Goal: Information Seeking & Learning: Find specific fact

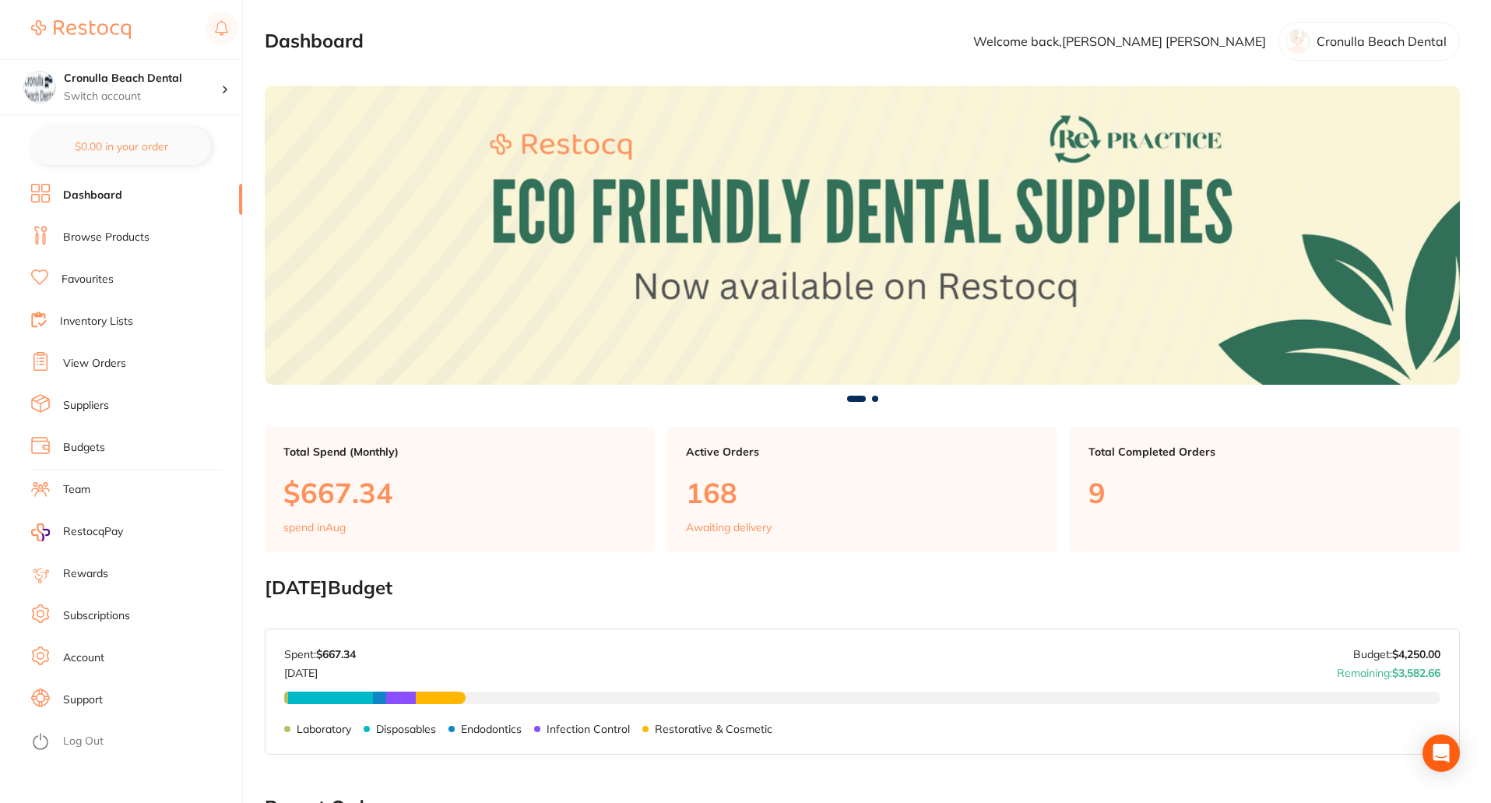
click at [76, 236] on link "Browse Products" at bounding box center [106, 238] width 86 height 16
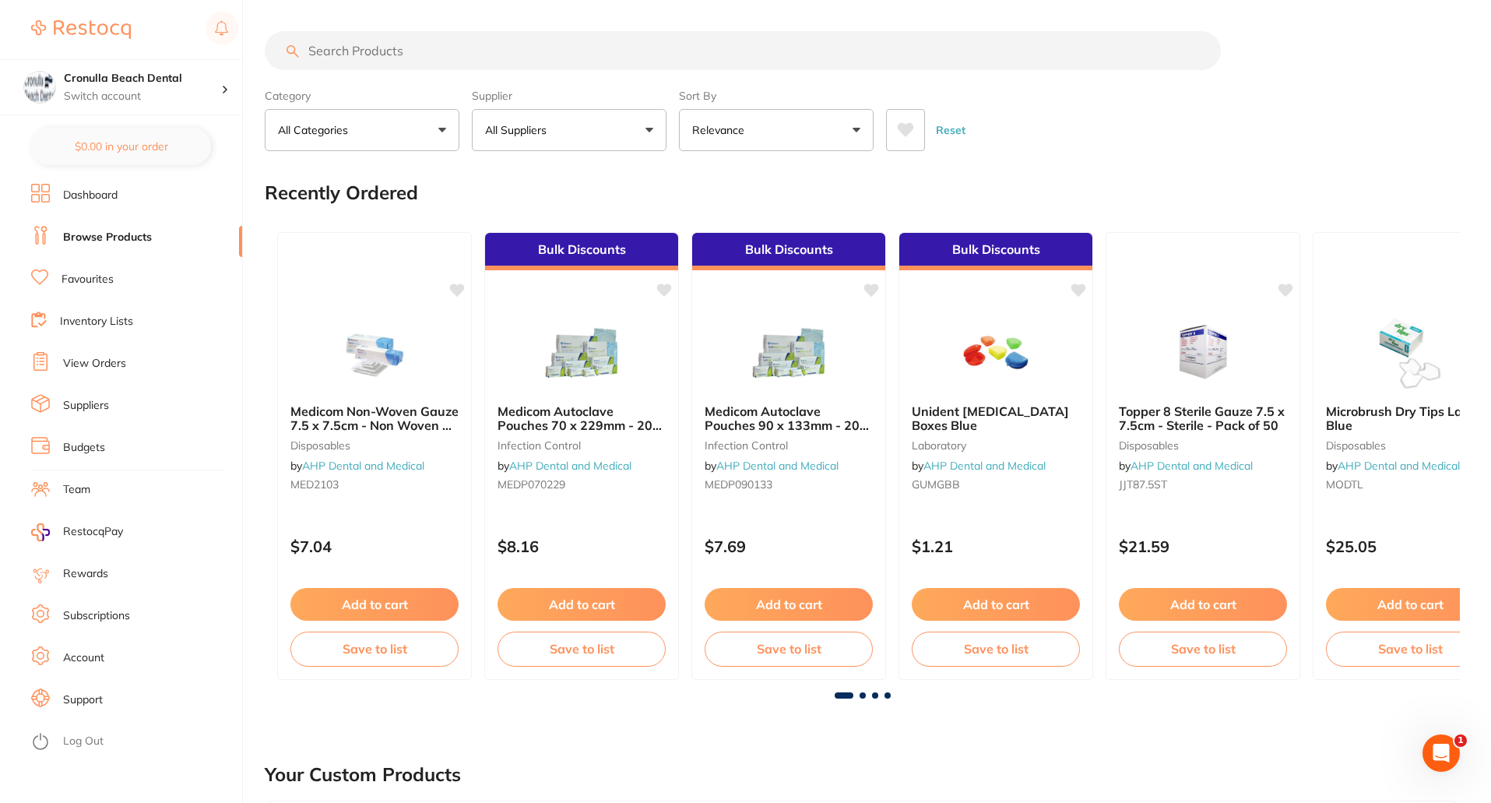
click at [445, 58] on input "search" at bounding box center [743, 50] width 956 height 39
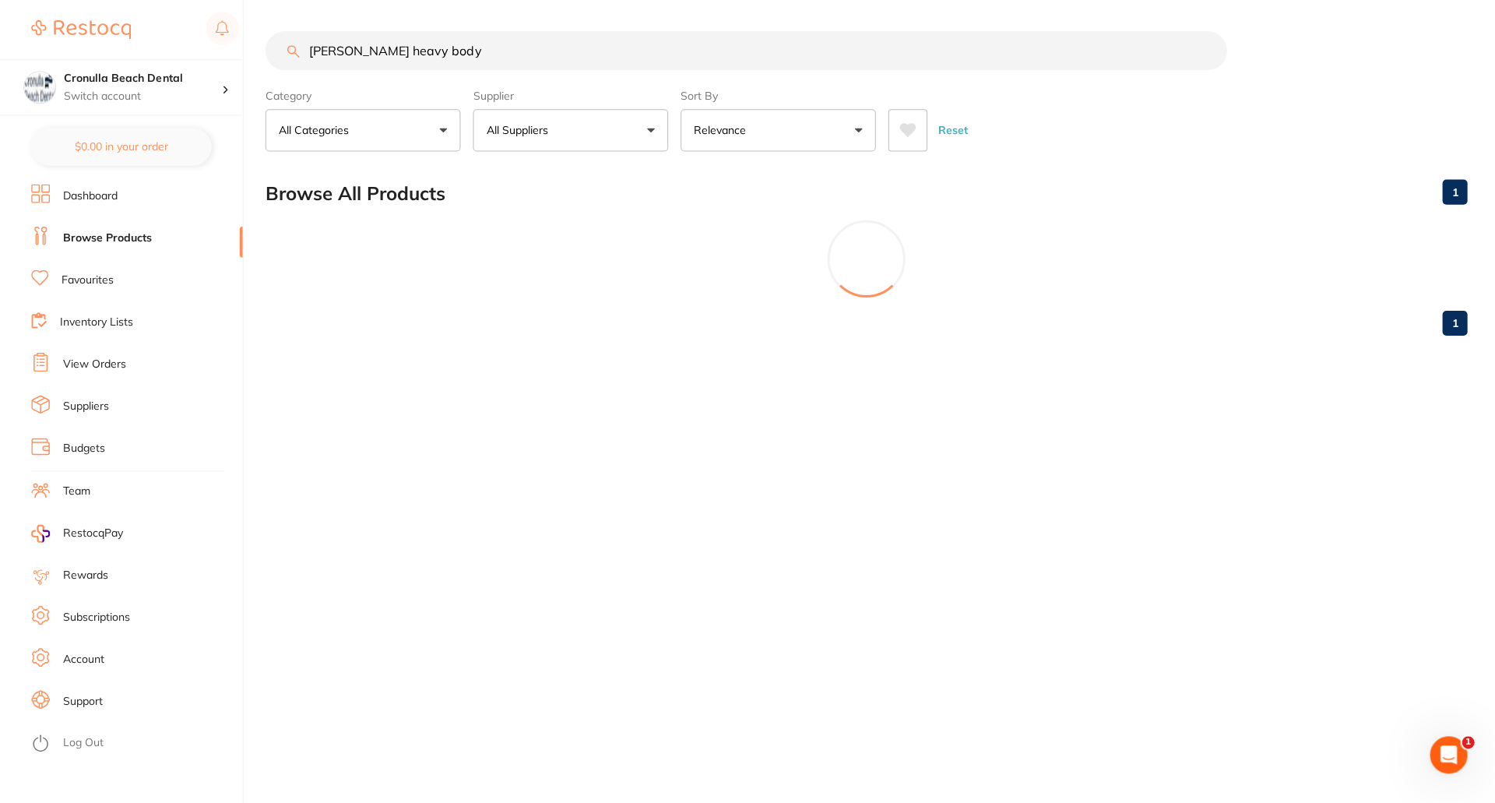
type input "kerr heavy body"
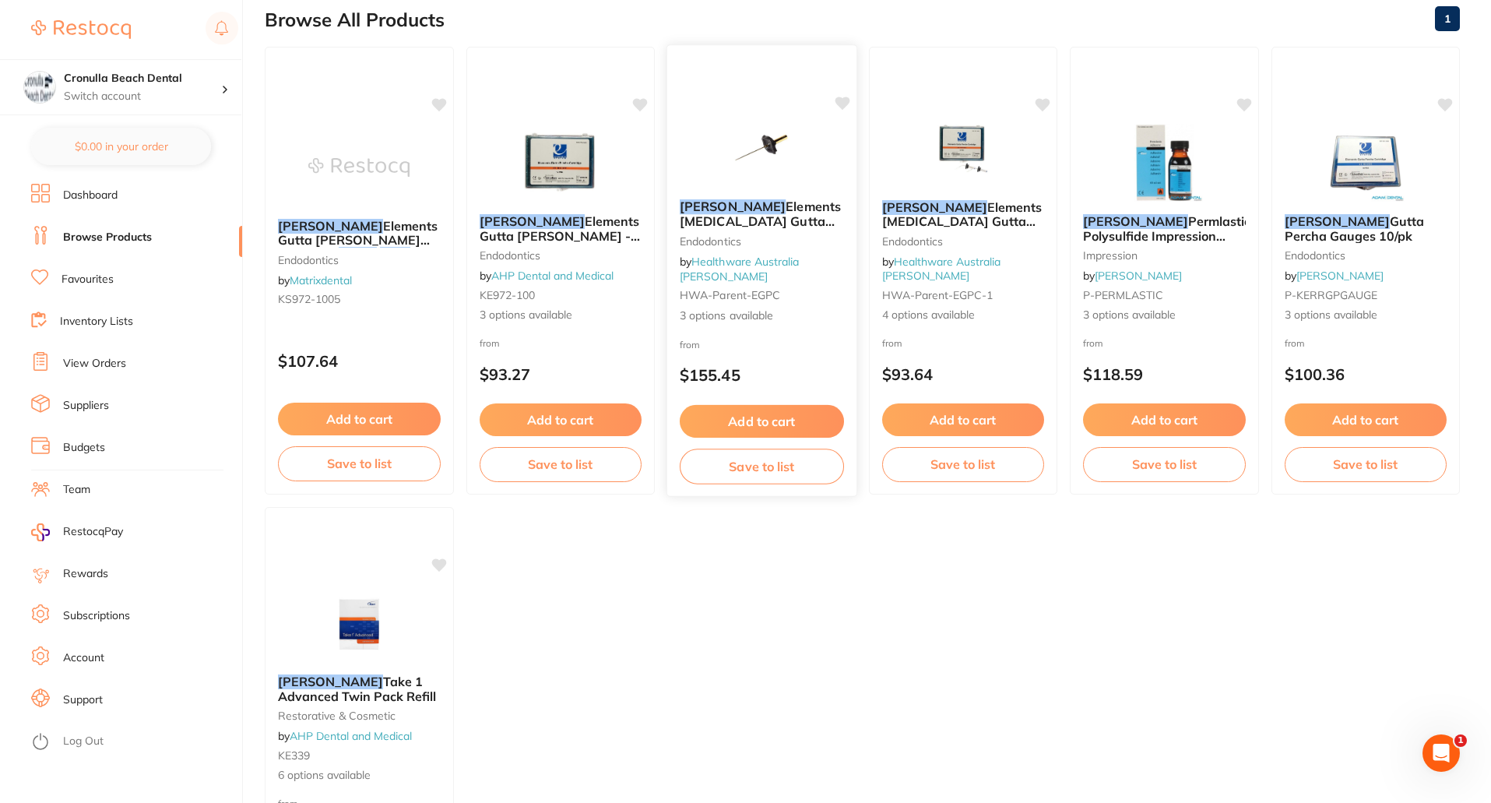
scroll to position [234, 0]
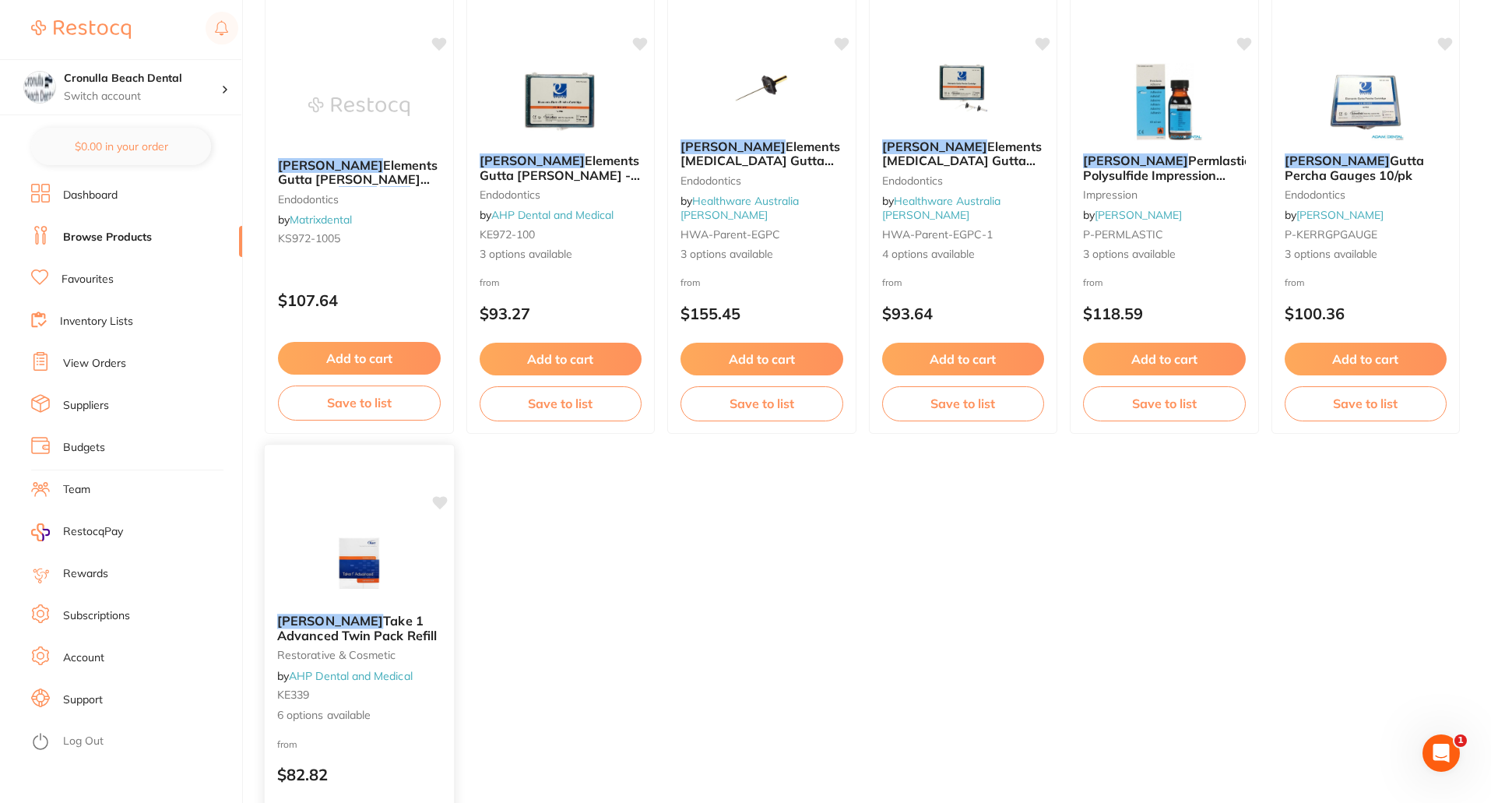
click at [342, 564] on img at bounding box center [359, 562] width 102 height 79
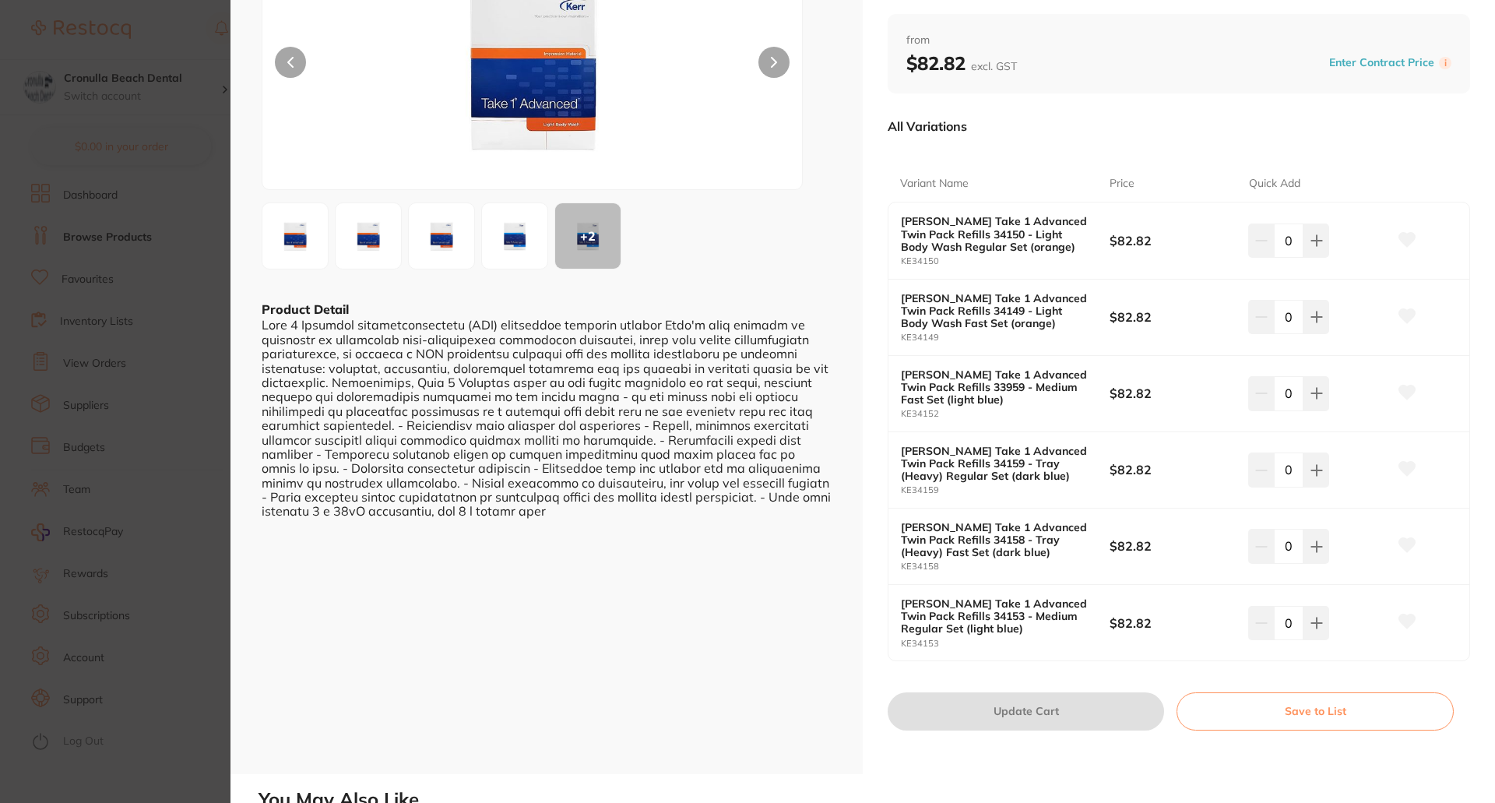
scroll to position [156, 0]
drag, startPoint x: 956, startPoint y: 474, endPoint x: 896, endPoint y: 452, distance: 64.1
click at [896, 452] on div "Kerr Take 1 Advanced Twin Pack Refills 34159 - Tray (Heavy) Regular Set (dark b…" at bounding box center [1179, 469] width 581 height 76
copy b "Kerr Take 1 Advanced Twin Pack Refills 34159 - Tray (Heavy) Regular Se"
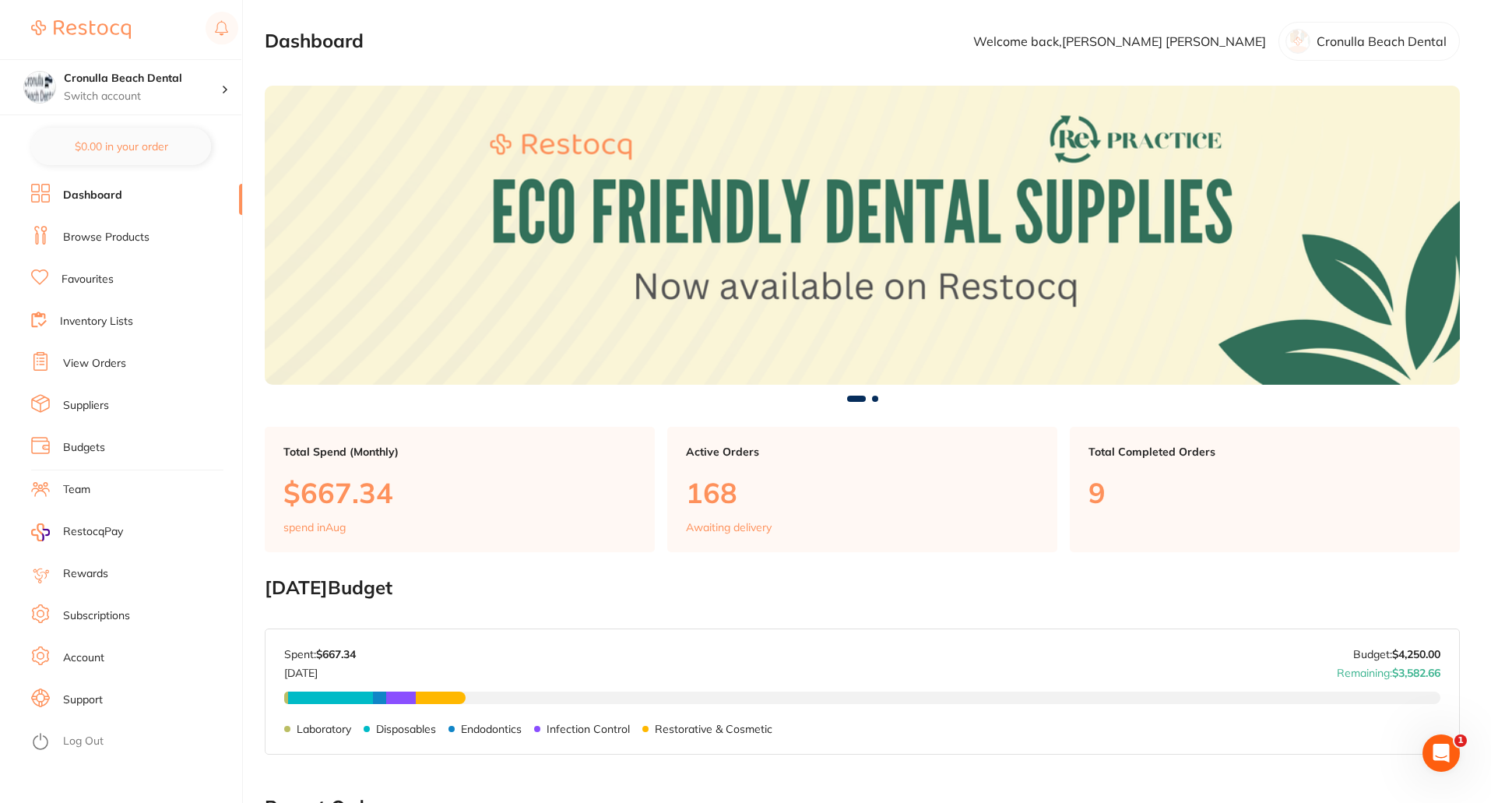
click at [86, 235] on link "Browse Products" at bounding box center [106, 238] width 86 height 16
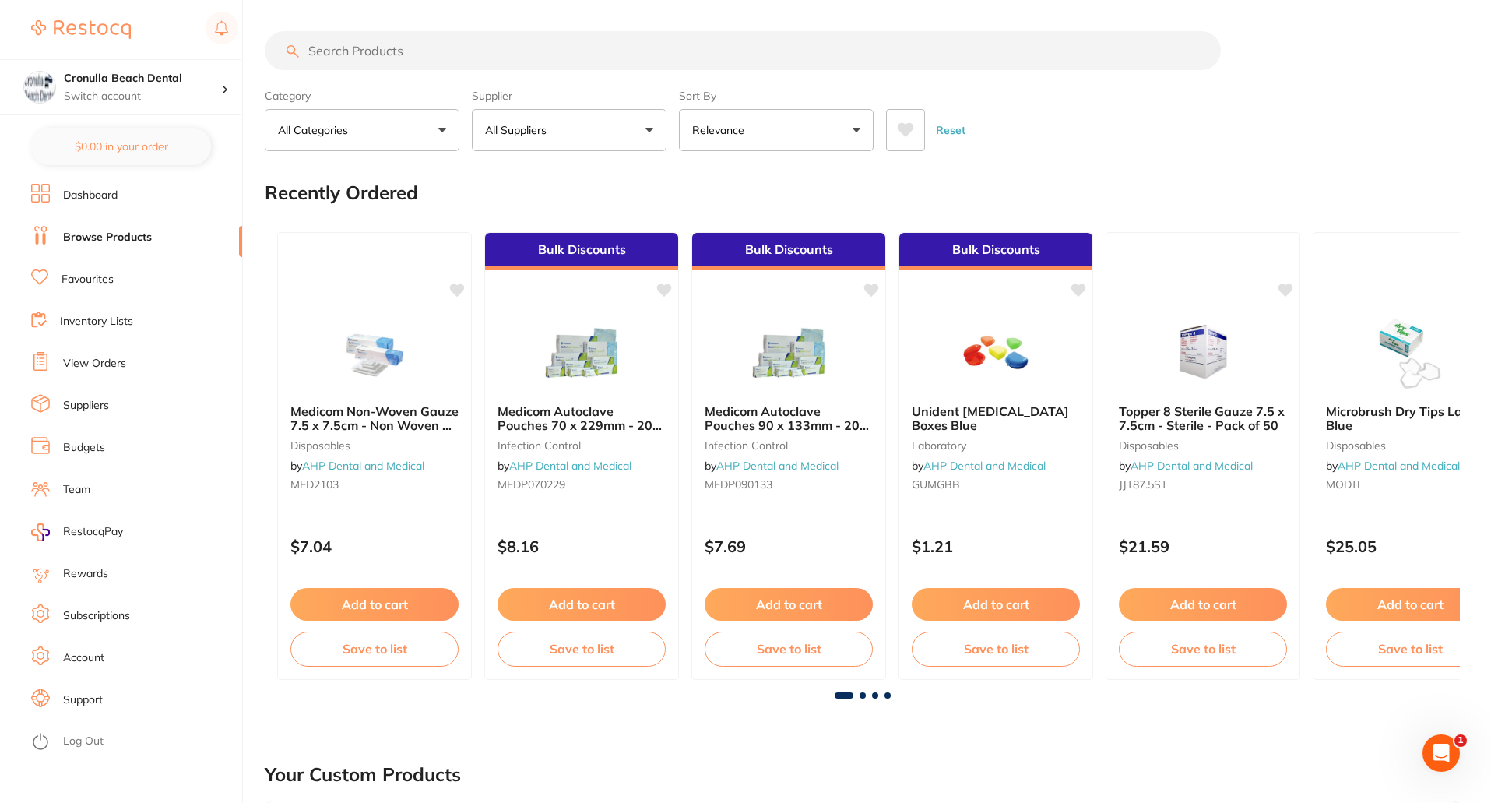
click at [478, 43] on input "search" at bounding box center [743, 50] width 956 height 39
paste input "Kerr Take 1 Advanced Twin Pack Refills 34159 - Tray (Heavy) Regular Se"
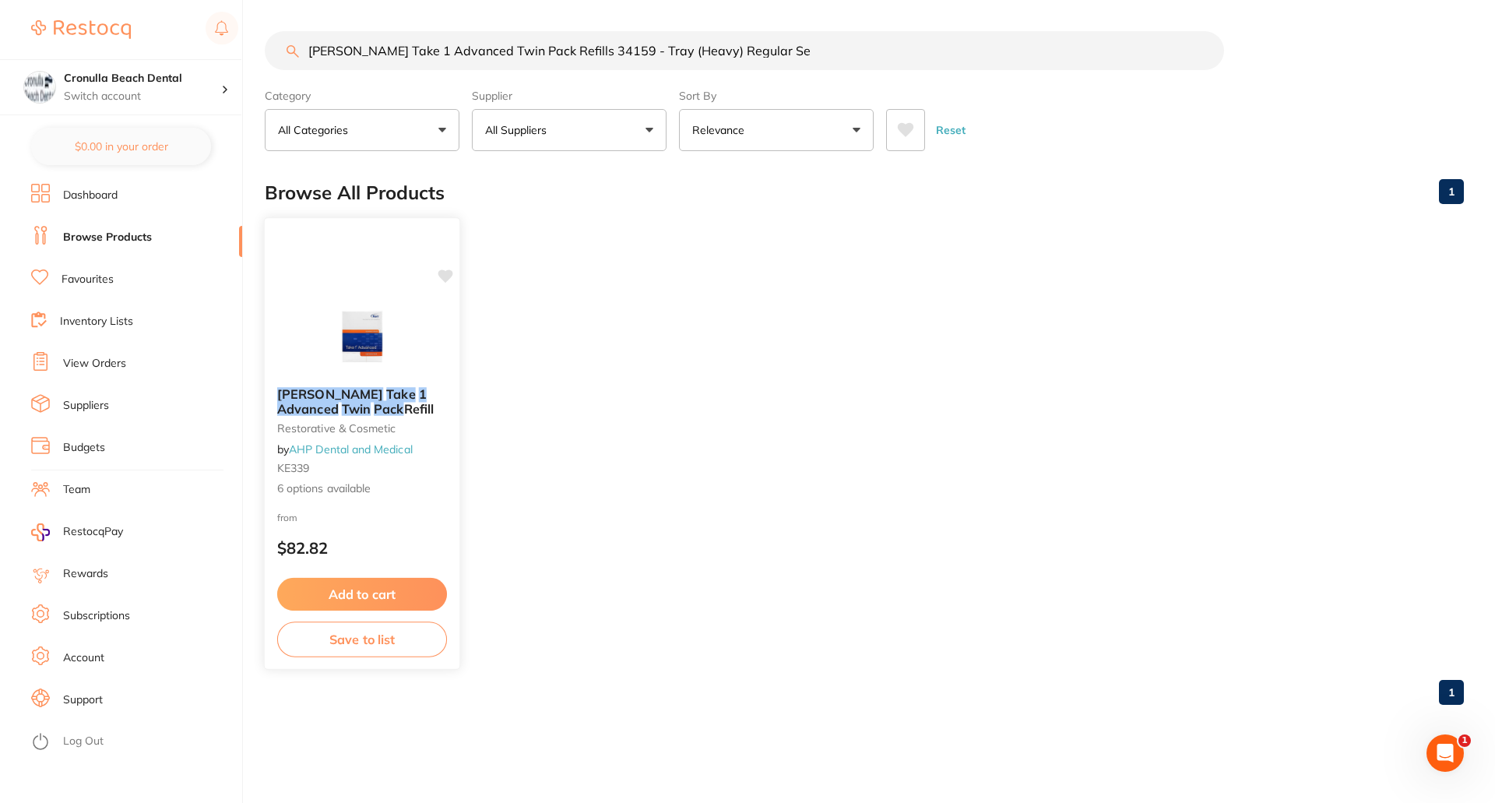
type input "Kerr Take 1 Advanced Twin Pack Refills 34159 - Tray (Heavy) Regular Se"
click at [395, 323] on img at bounding box center [362, 335] width 102 height 79
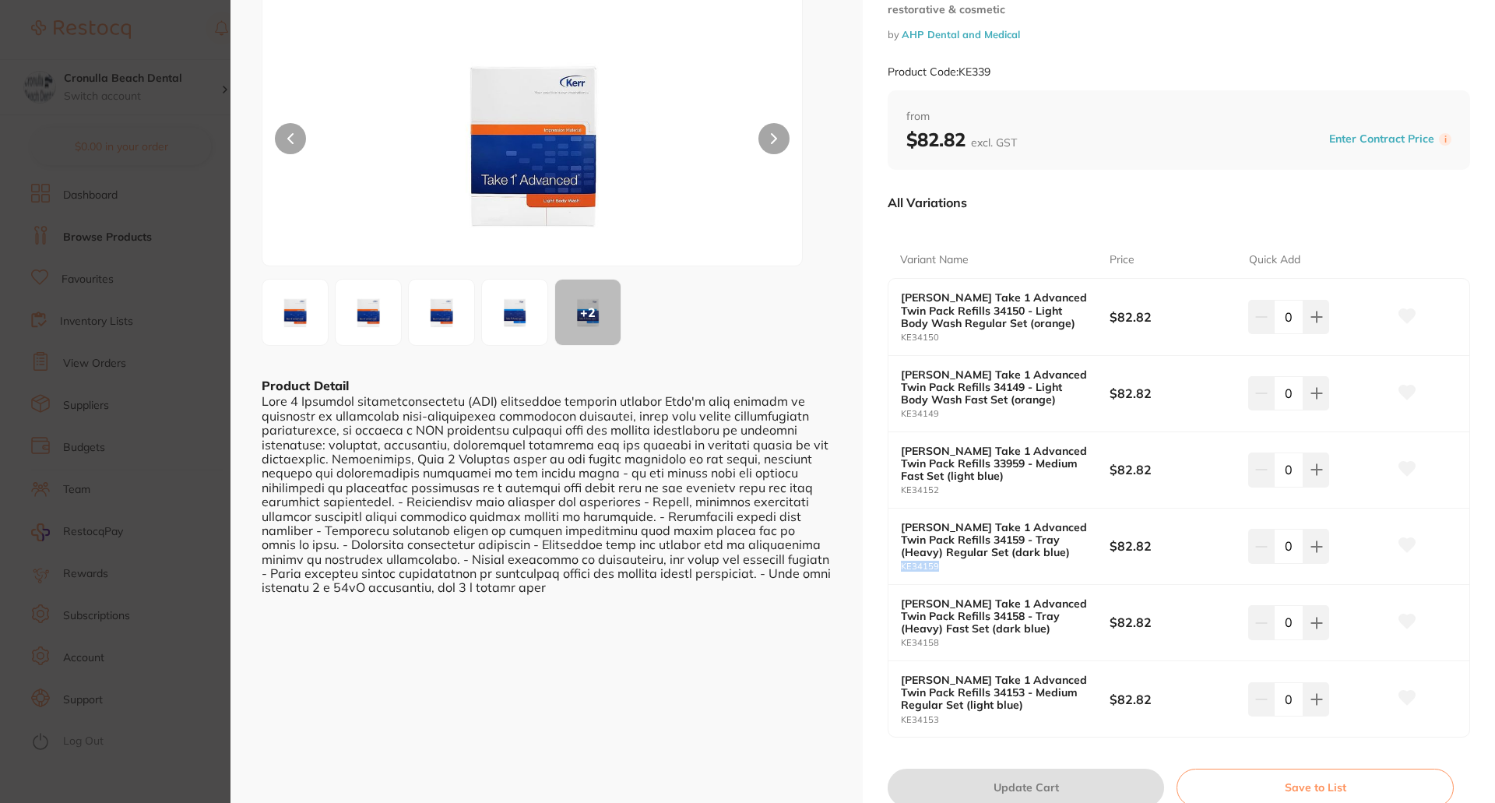
drag, startPoint x: 939, startPoint y: 569, endPoint x: 885, endPoint y: 562, distance: 54.2
click at [888, 562] on div "Kerr Take 1 Advanced Twin Pack Refills 34150 - Light Body Wash Regular Set (ora…" at bounding box center [1179, 507] width 582 height 459
copy small "KE34159"
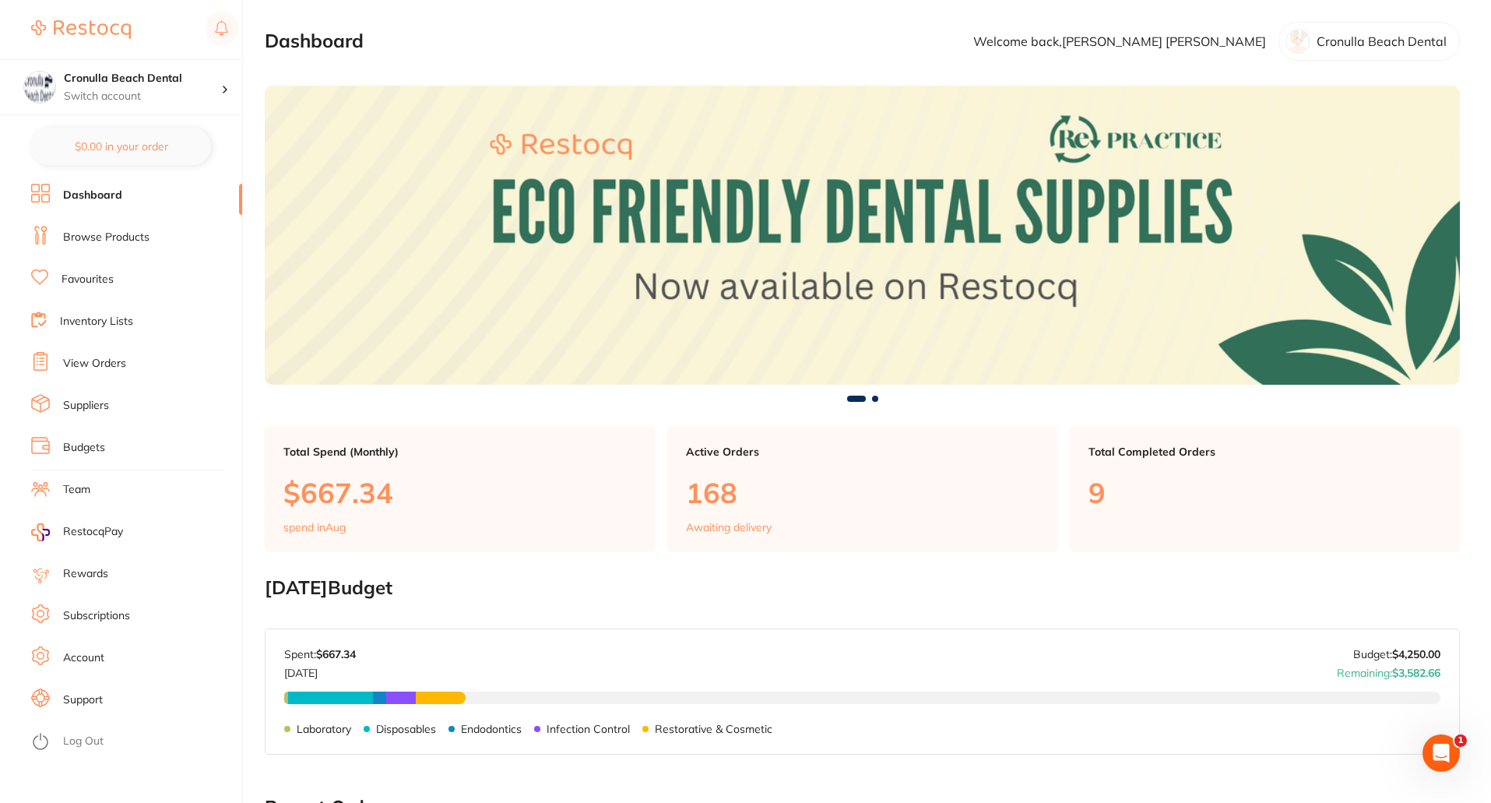
click at [139, 236] on link "Browse Products" at bounding box center [106, 238] width 86 height 16
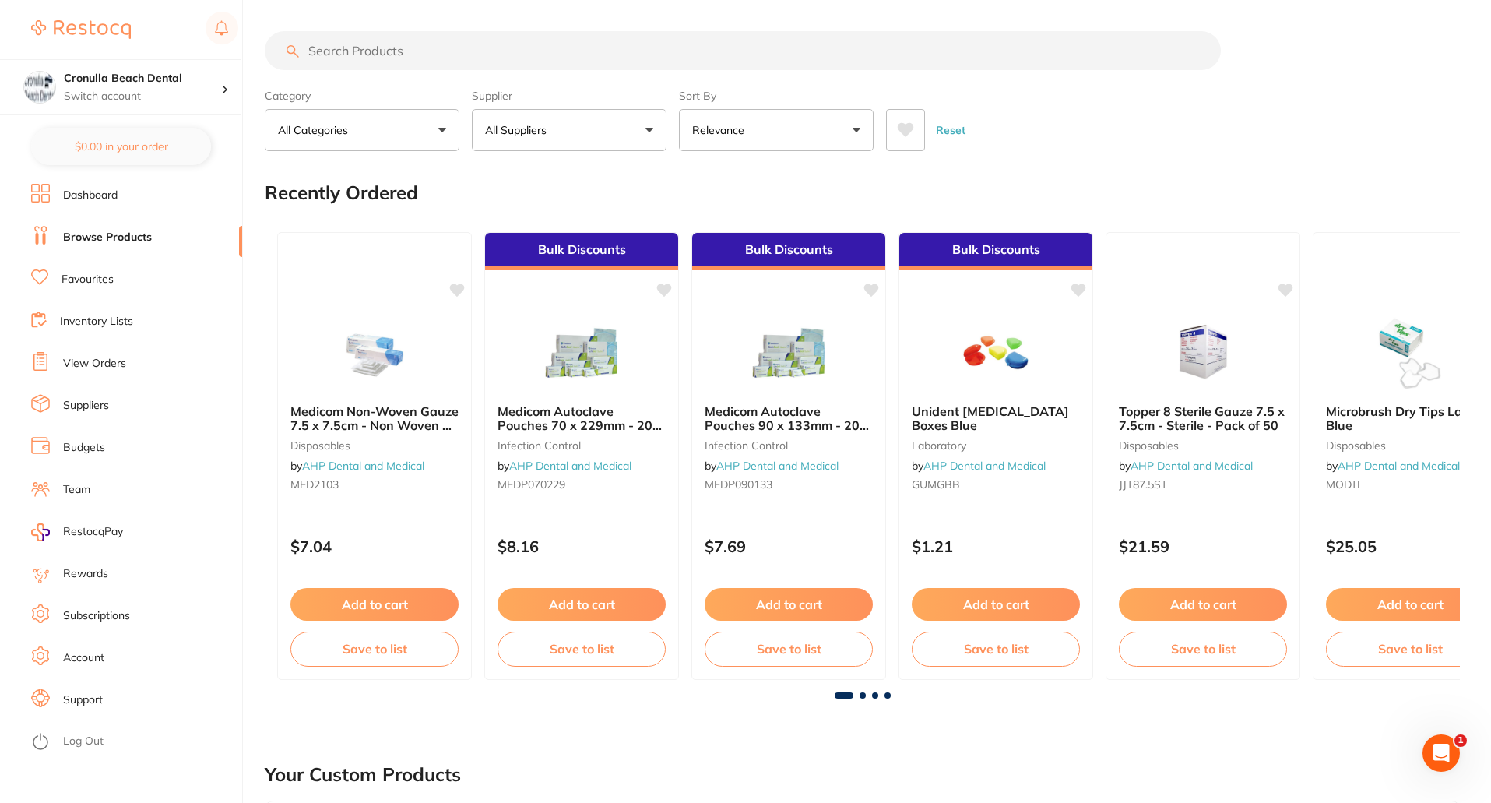
click at [414, 55] on input "search" at bounding box center [743, 50] width 956 height 39
paste input "KE34159"
type input "KE34159"
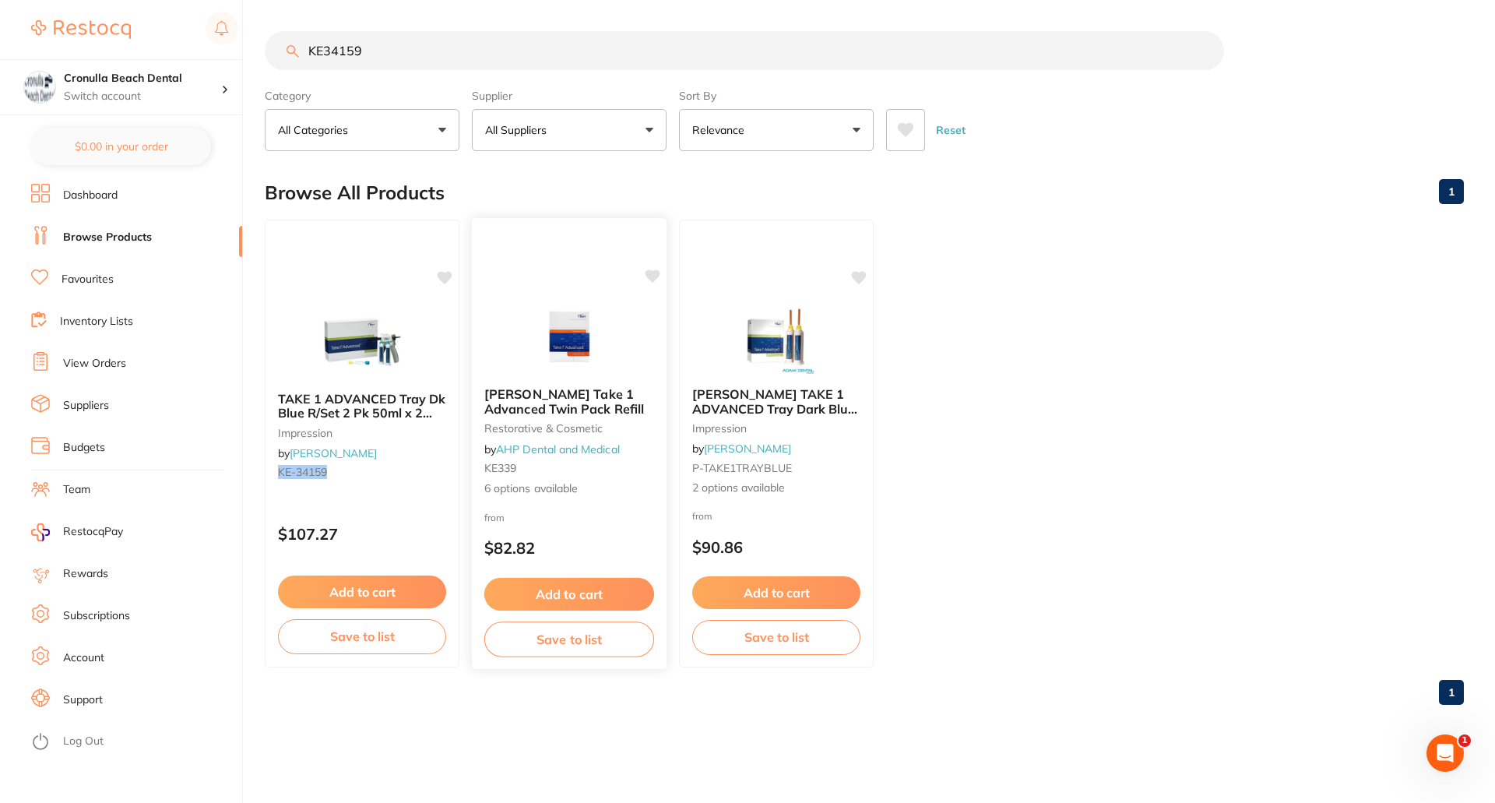
click at [572, 349] on img at bounding box center [569, 335] width 102 height 79
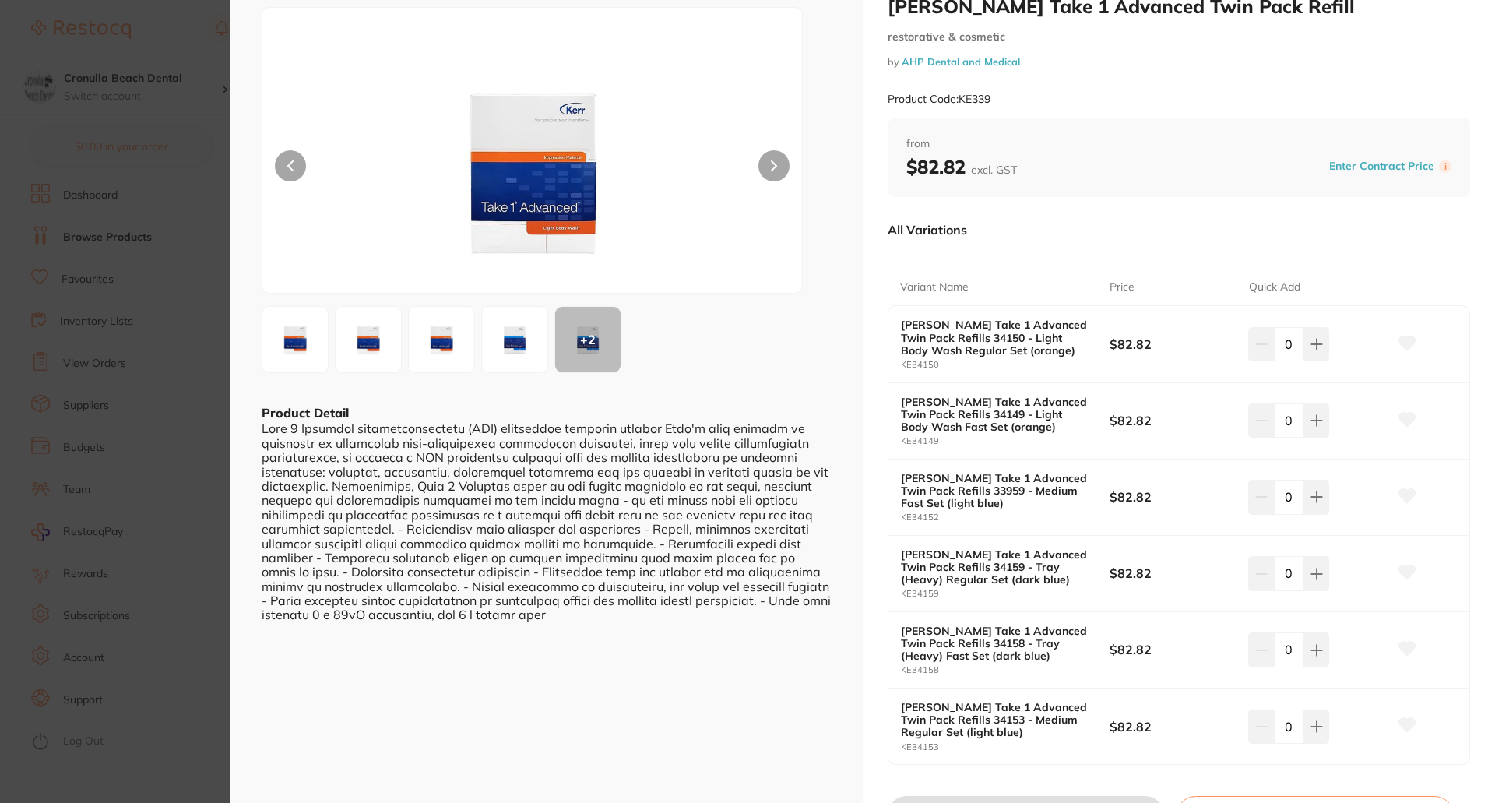
scroll to position [78, 0]
